Goal: Information Seeking & Learning: Learn about a topic

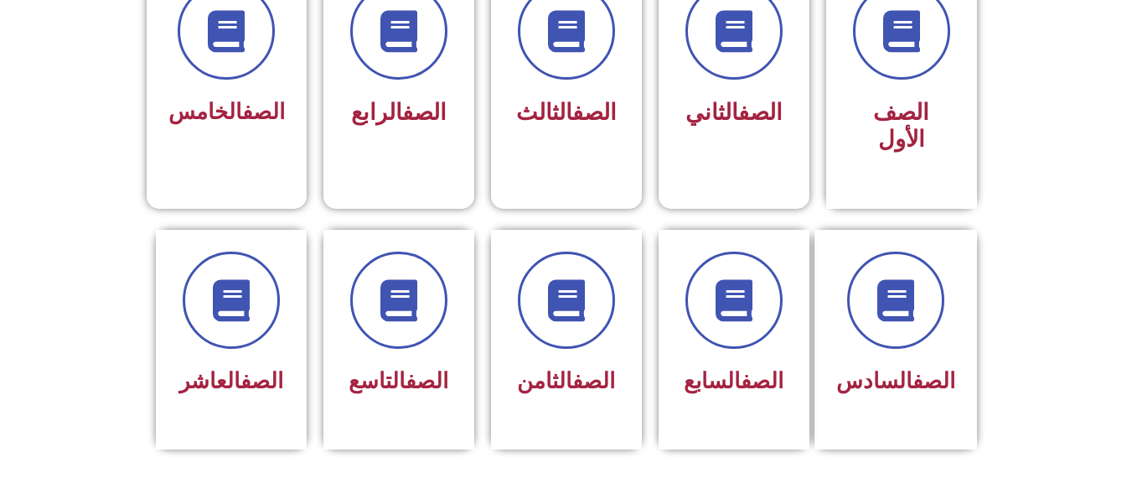
scroll to position [469, 0]
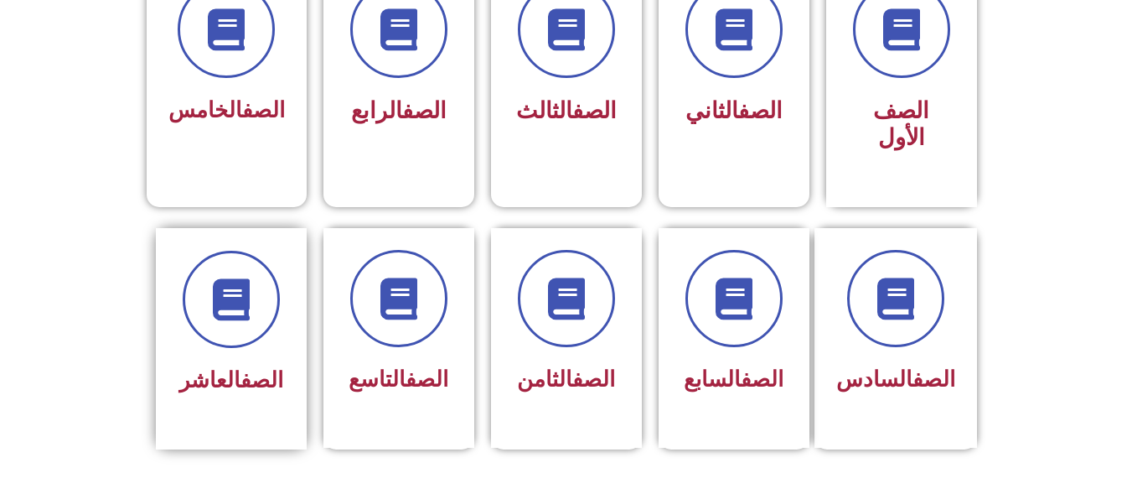
click at [215, 251] on div at bounding box center [232, 299] width 106 height 97
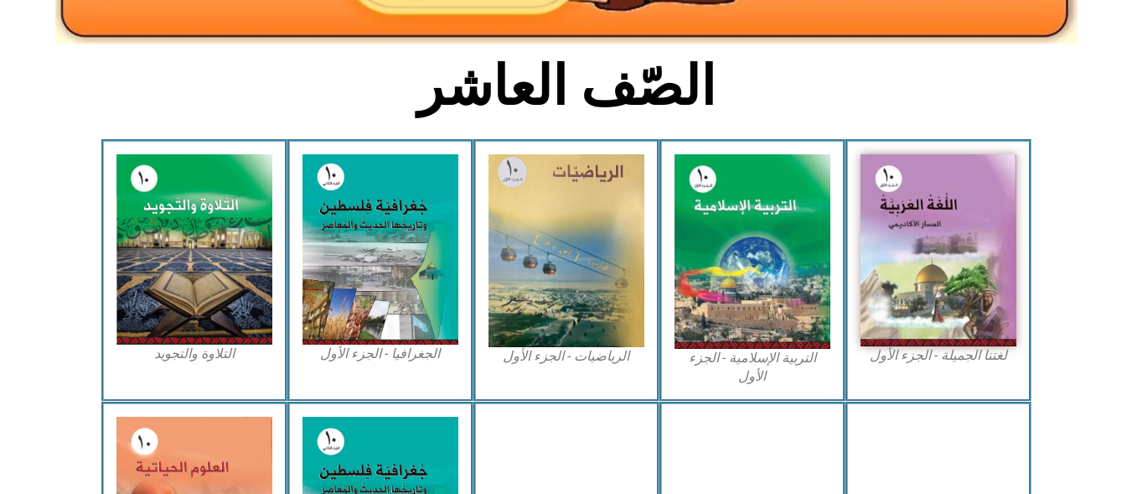
scroll to position [369, 0]
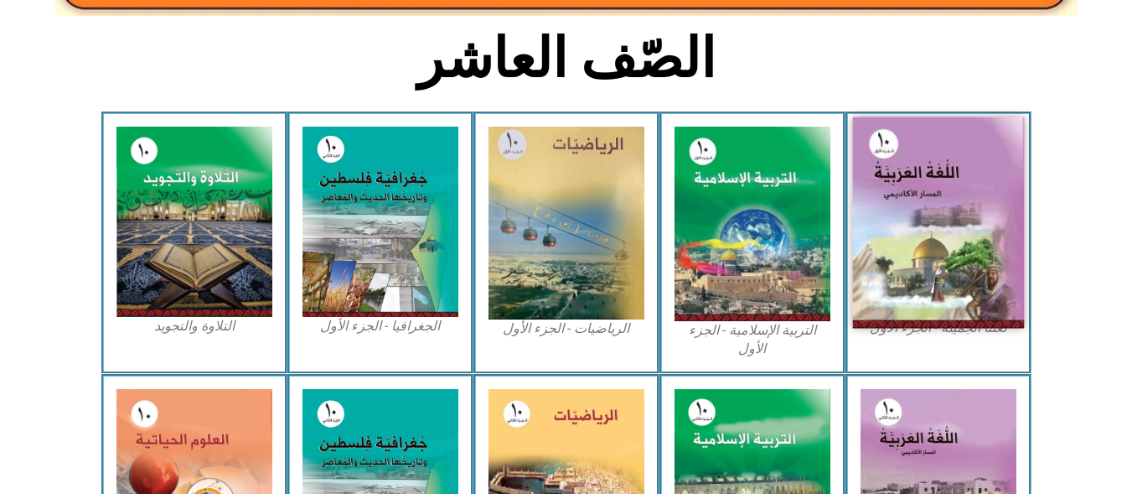
click at [926, 254] on img at bounding box center [938, 222] width 172 height 211
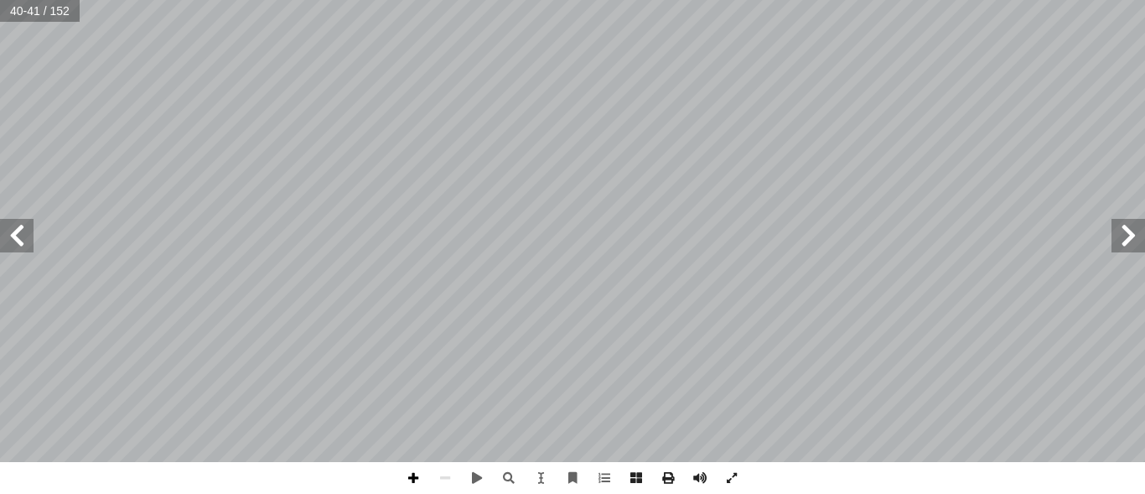
click at [410, 478] on span at bounding box center [413, 478] width 32 height 32
click at [417, 478] on span at bounding box center [413, 478] width 32 height 32
click at [404, 111] on html "الصفحة الرئيسية الصف الأول الصف الثاني الصف الثالث الصف الرابع الصف الخامس الصف…" at bounding box center [572, 55] width 1145 height 111
click at [13, 233] on span at bounding box center [17, 236] width 34 height 34
click at [0, 226] on div "3 ٨ . ) ٧ 1: ِ ساء ِّ (الن . " ۡ م ُ ك َ ر ۡ ذ ِ ح ْ وا ُ ذ ُ خ ْ وا ُ ن َ ام َ…" at bounding box center [572, 231] width 1145 height 462
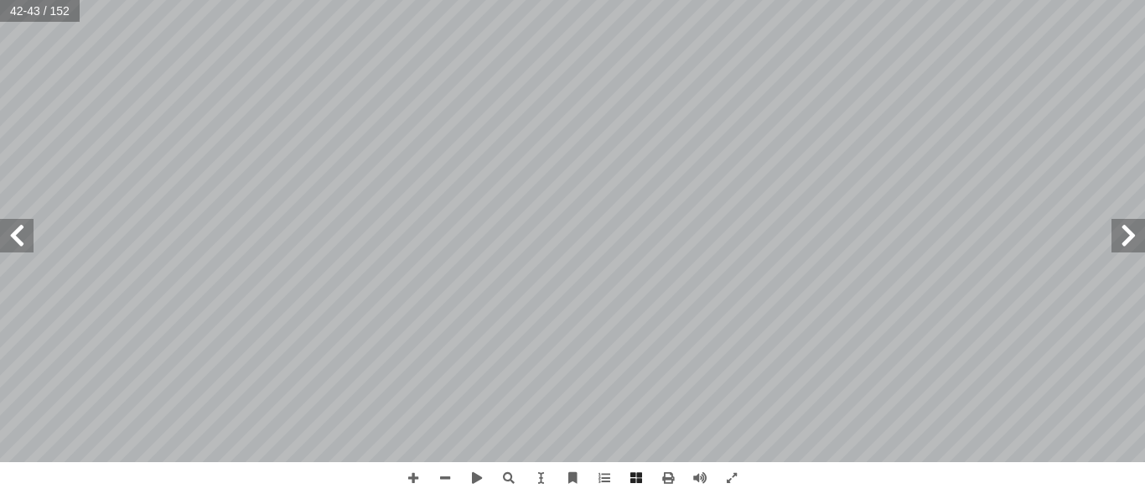
click at [1126, 240] on span at bounding box center [1128, 236] width 34 height 34
click at [444, 476] on span at bounding box center [445, 478] width 32 height 32
click at [413, 476] on span at bounding box center [413, 478] width 32 height 32
